Goal: Task Accomplishment & Management: Use online tool/utility

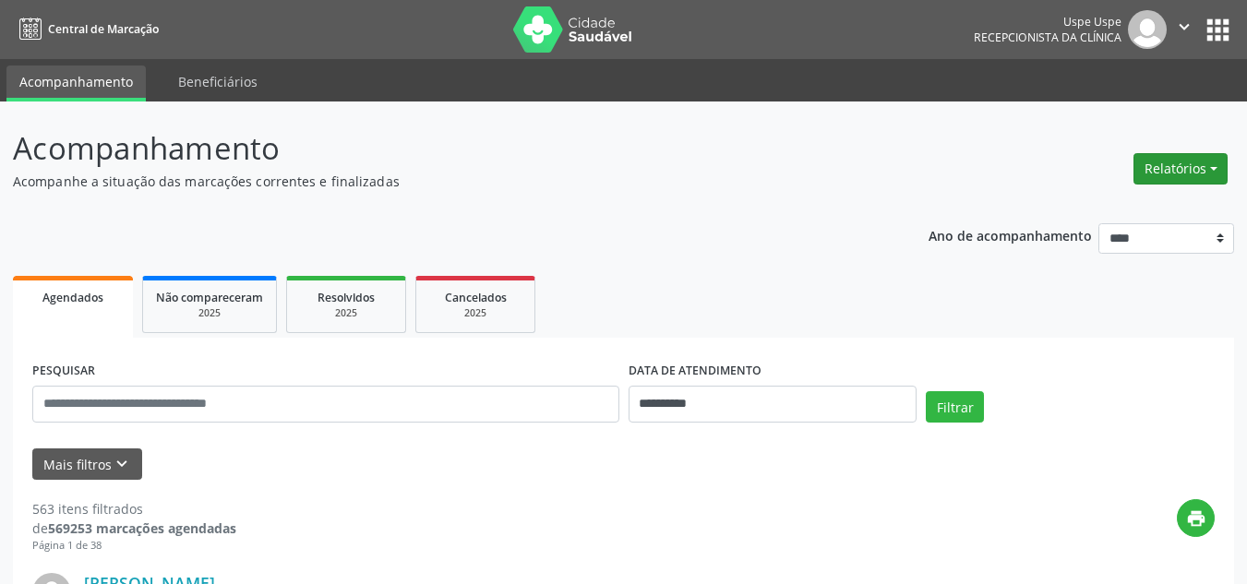
click at [1206, 163] on button "Relatórios" at bounding box center [1181, 168] width 94 height 31
click at [1145, 209] on link "Agendamentos" at bounding box center [1127, 209] width 198 height 26
select select "*"
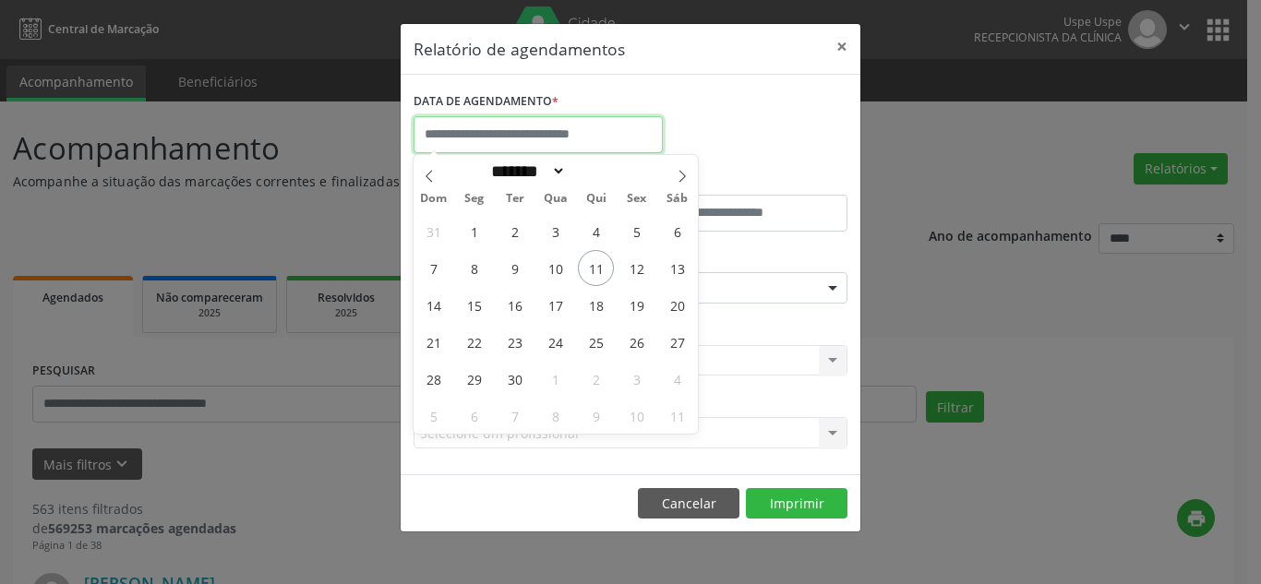
click at [567, 131] on input "text" at bounding box center [538, 134] width 249 height 37
click at [639, 268] on span "12" at bounding box center [636, 268] width 36 height 36
type input "**********"
click at [639, 268] on span "12" at bounding box center [636, 268] width 36 height 36
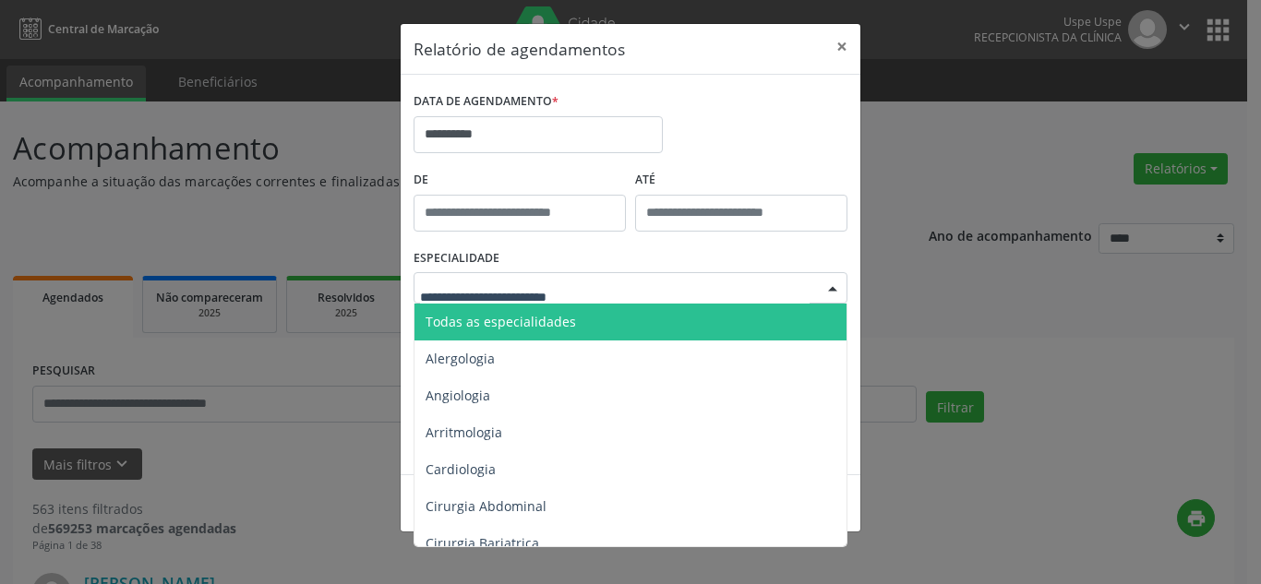
click at [603, 296] on div at bounding box center [631, 287] width 434 height 31
click at [595, 321] on span "Todas as especialidades" at bounding box center [631, 322] width 435 height 37
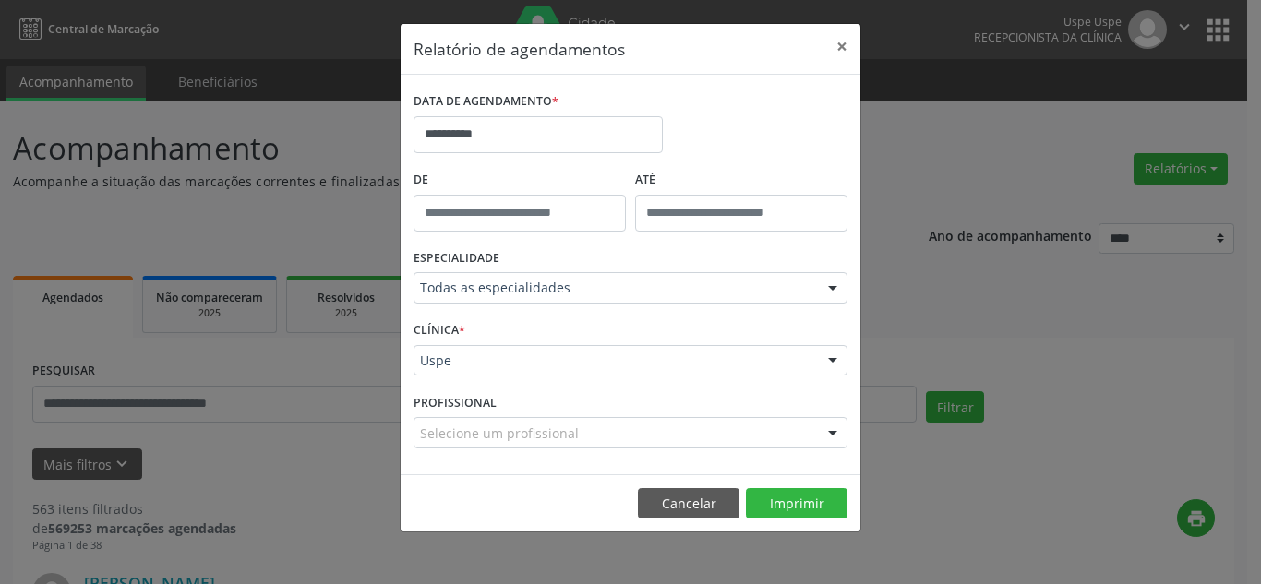
click at [720, 370] on div "Uspe" at bounding box center [631, 360] width 434 height 31
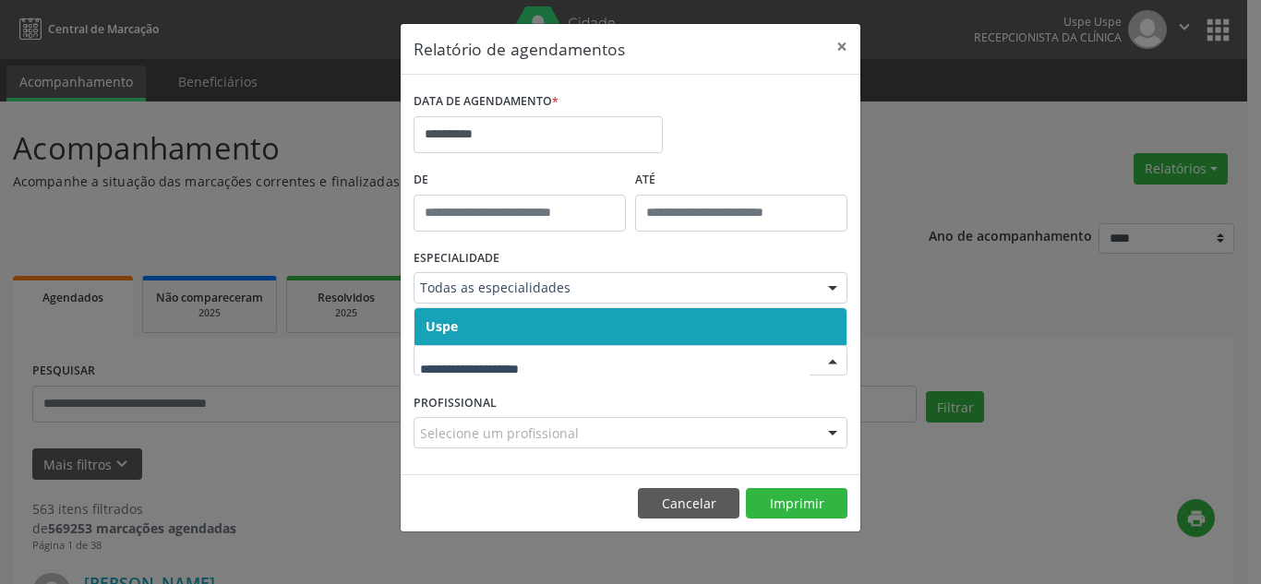
click at [611, 306] on div "ESPECIALIDADE Todas as especialidades Todas as especialidades Alergologia Angio…" at bounding box center [630, 281] width 443 height 72
click at [609, 321] on span "Uspe" at bounding box center [630, 326] width 432 height 37
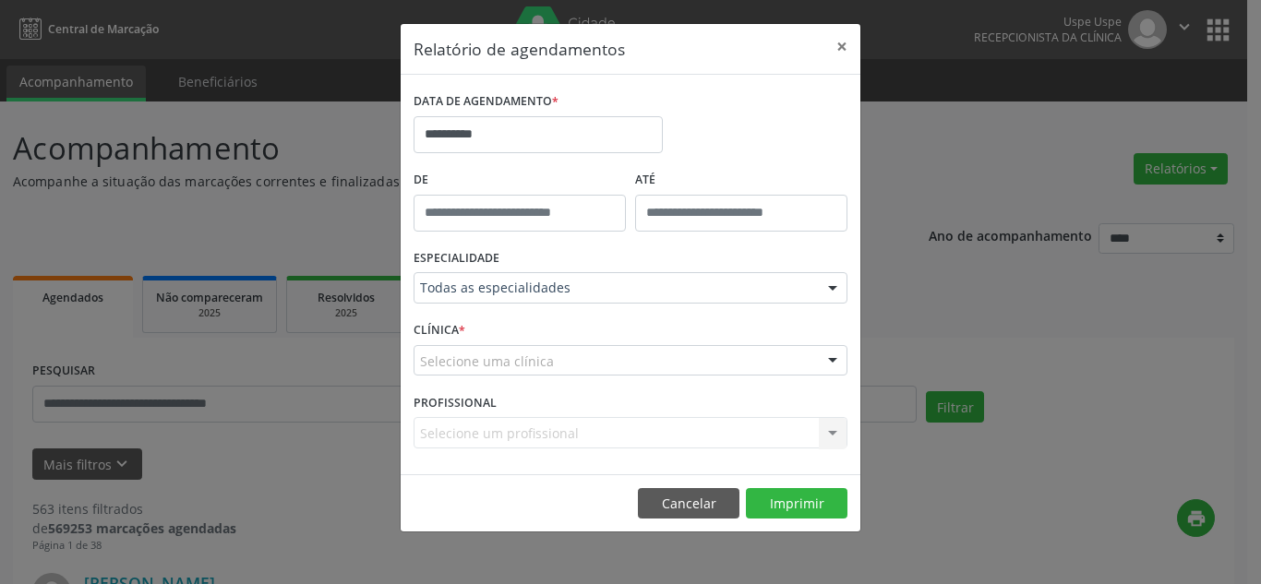
click at [674, 369] on div "Selecione uma clínica" at bounding box center [631, 360] width 434 height 31
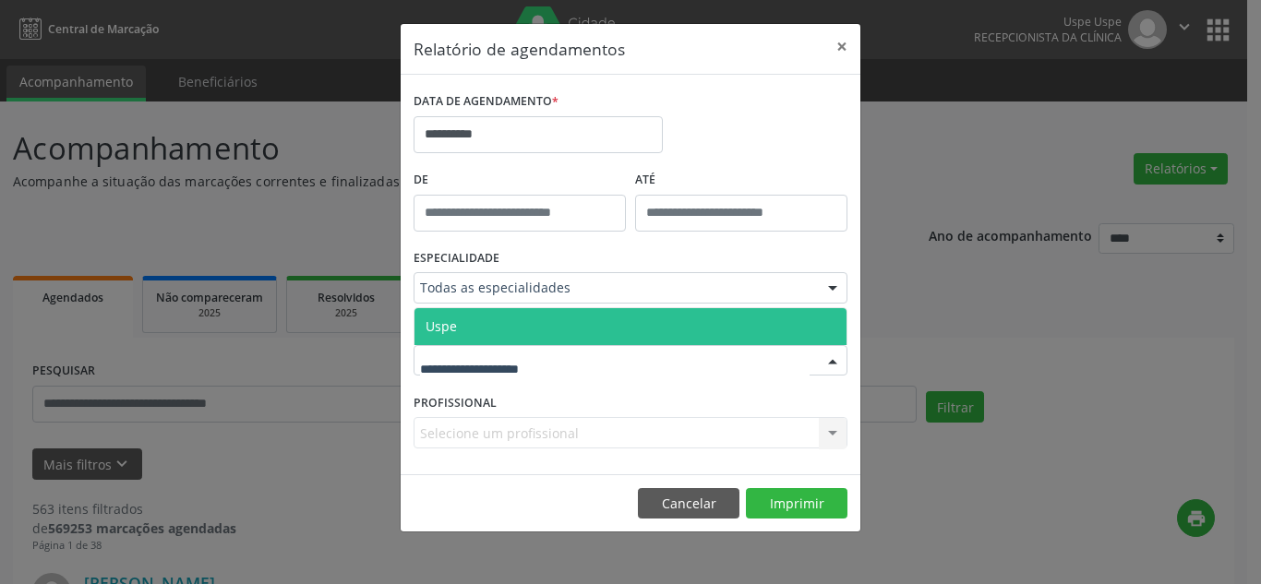
click at [656, 326] on span "Uspe" at bounding box center [630, 326] width 432 height 37
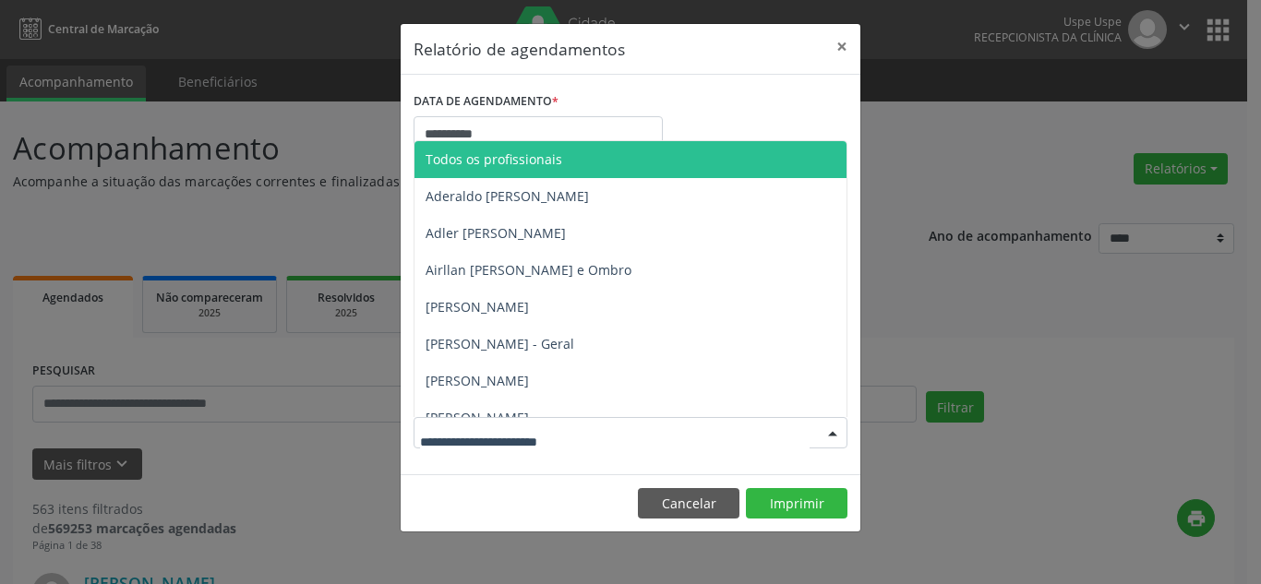
click at [824, 424] on div at bounding box center [833, 433] width 28 height 31
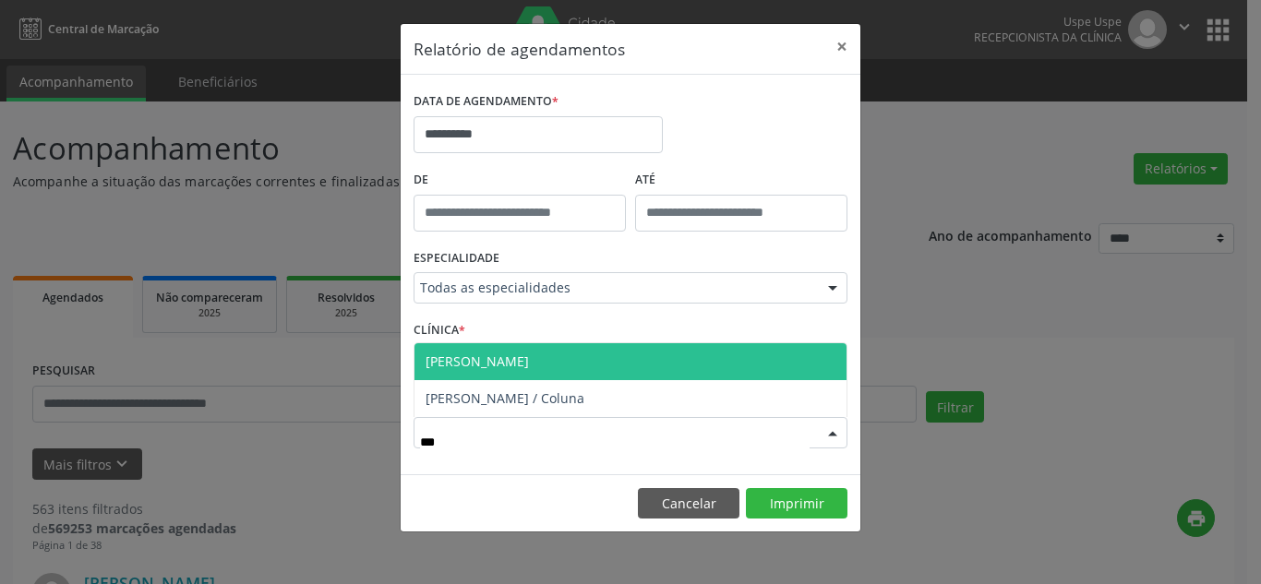
click at [712, 367] on span "[PERSON_NAME]" at bounding box center [630, 361] width 432 height 37
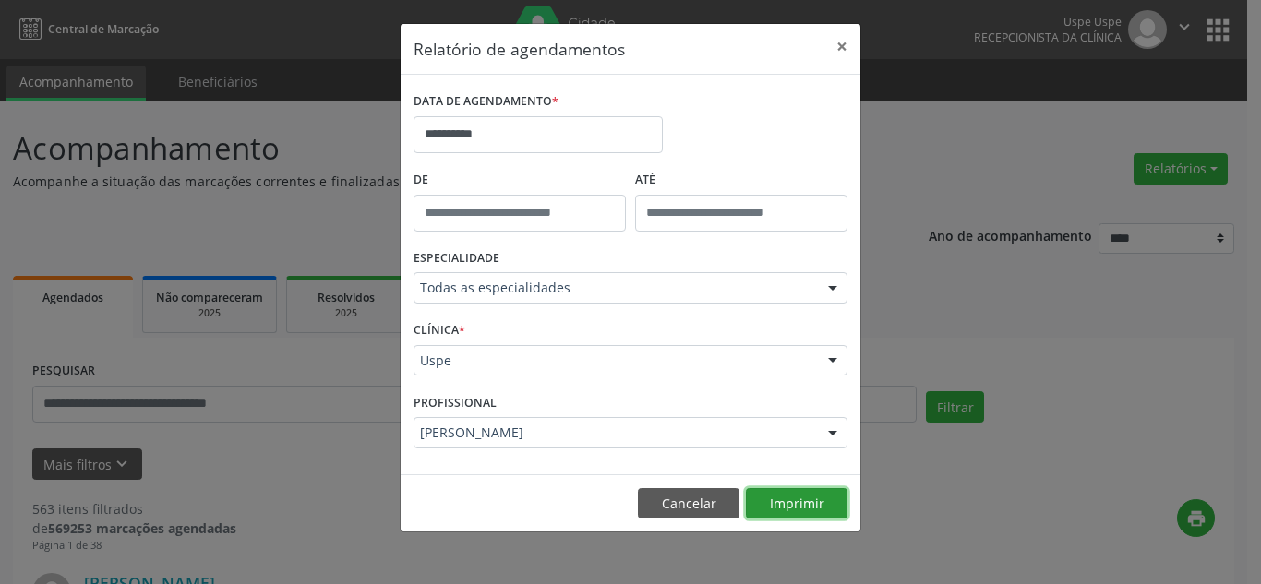
click at [810, 505] on button "Imprimir" at bounding box center [797, 503] width 102 height 31
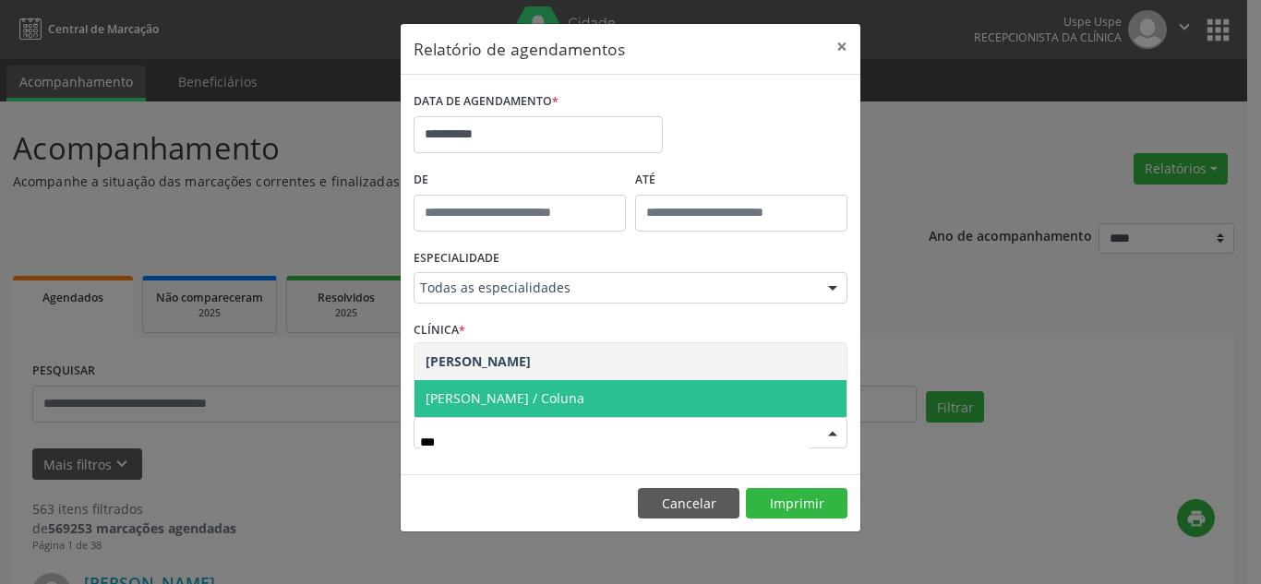
type input "****"
click at [584, 390] on span "[PERSON_NAME] / Coluna" at bounding box center [505, 399] width 159 height 18
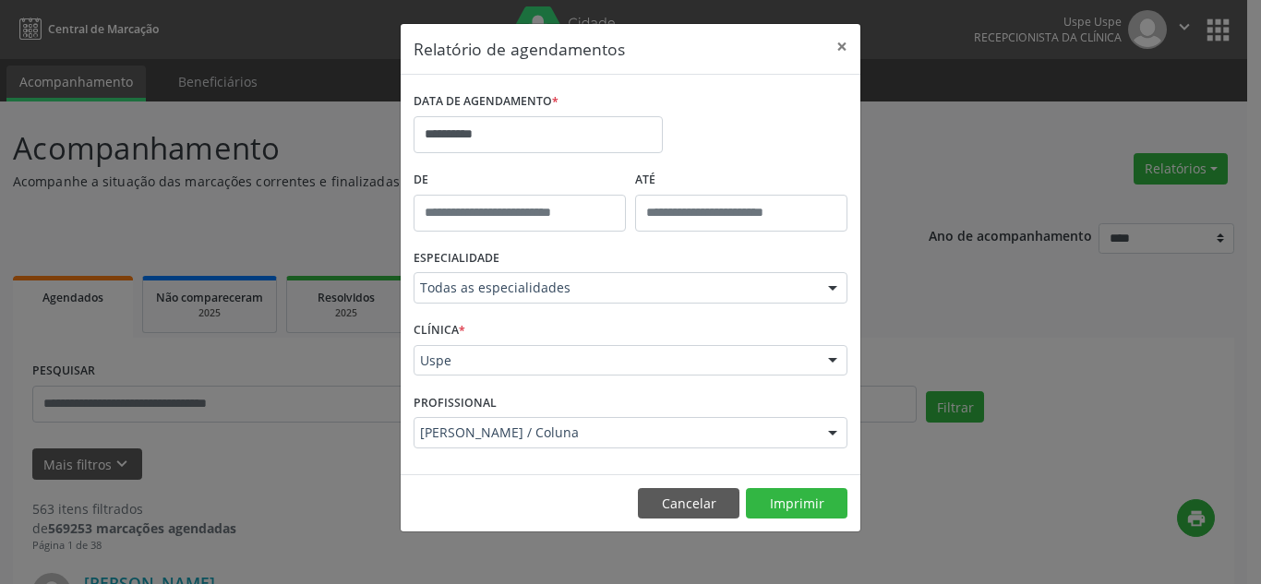
click at [795, 477] on footer "Cancelar Imprimir" at bounding box center [631, 503] width 460 height 58
click at [793, 499] on button "Imprimir" at bounding box center [797, 503] width 102 height 31
